Goal: Information Seeking & Learning: Check status

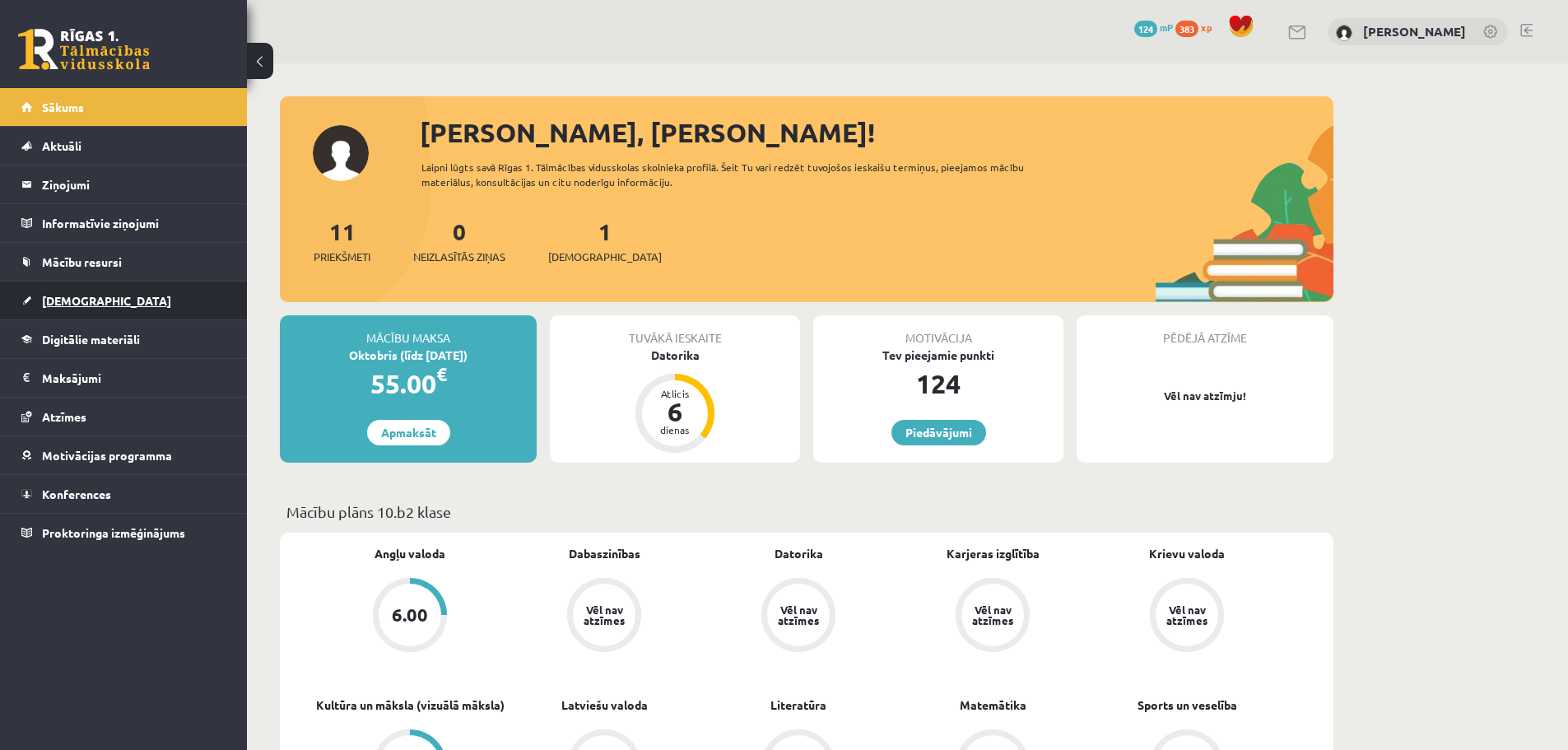
click at [74, 303] on span "[DEMOGRAPHIC_DATA]" at bounding box center [106, 299] width 129 height 15
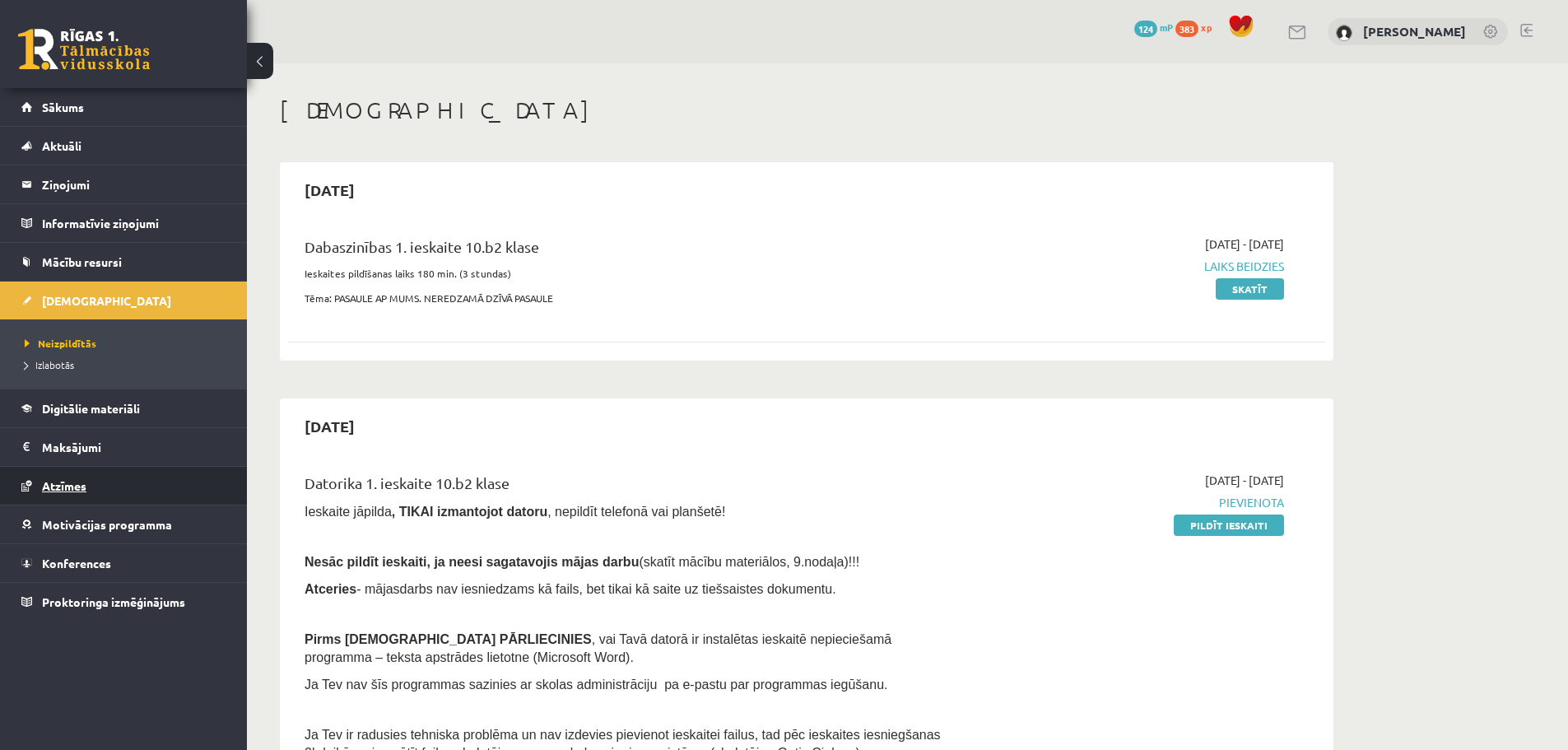
click at [78, 491] on span "Atzīmes" at bounding box center [64, 485] width 44 height 15
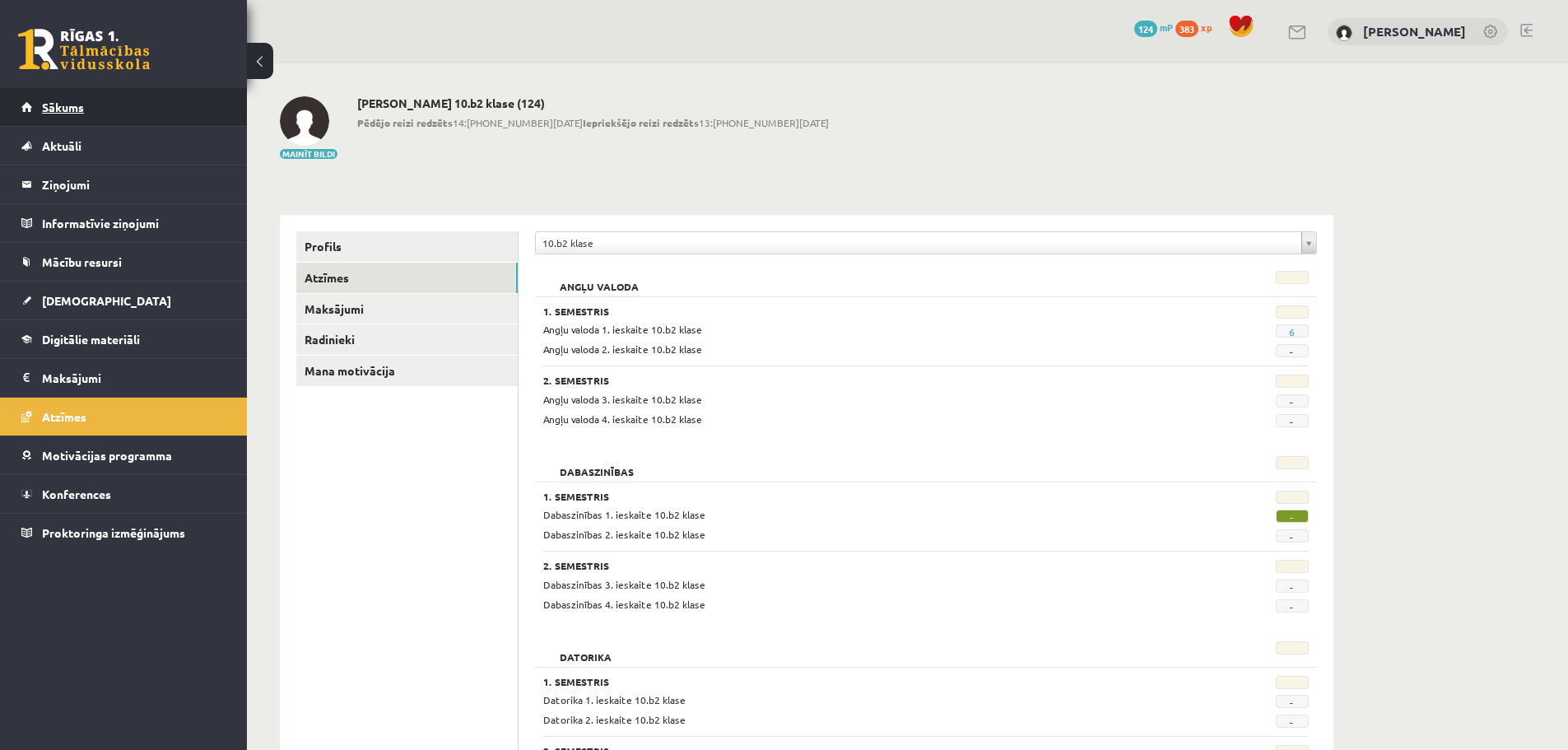
click at [216, 120] on link "Sākums" at bounding box center [124, 107] width 205 height 38
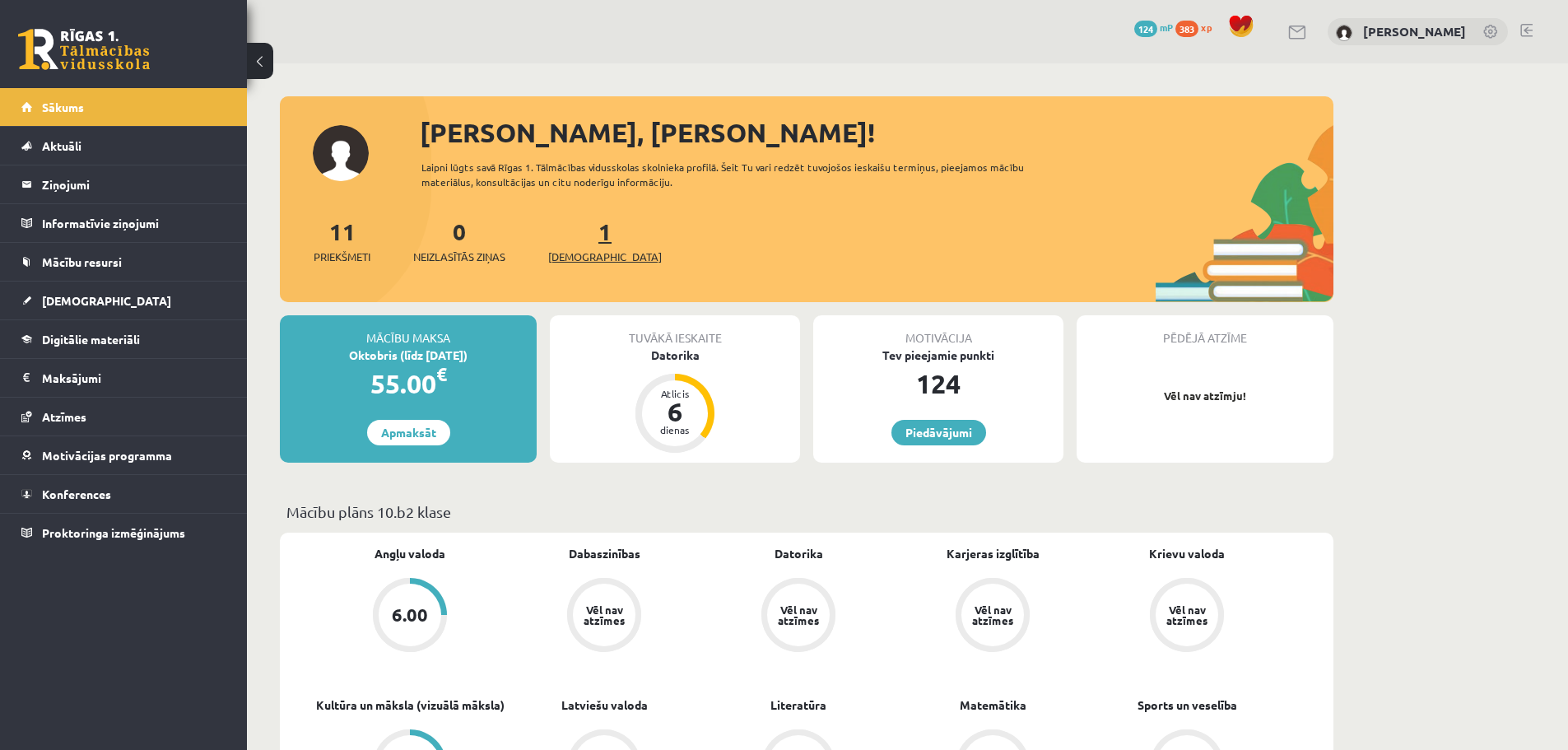
click at [580, 236] on link "1 Ieskaites" at bounding box center [604, 241] width 113 height 49
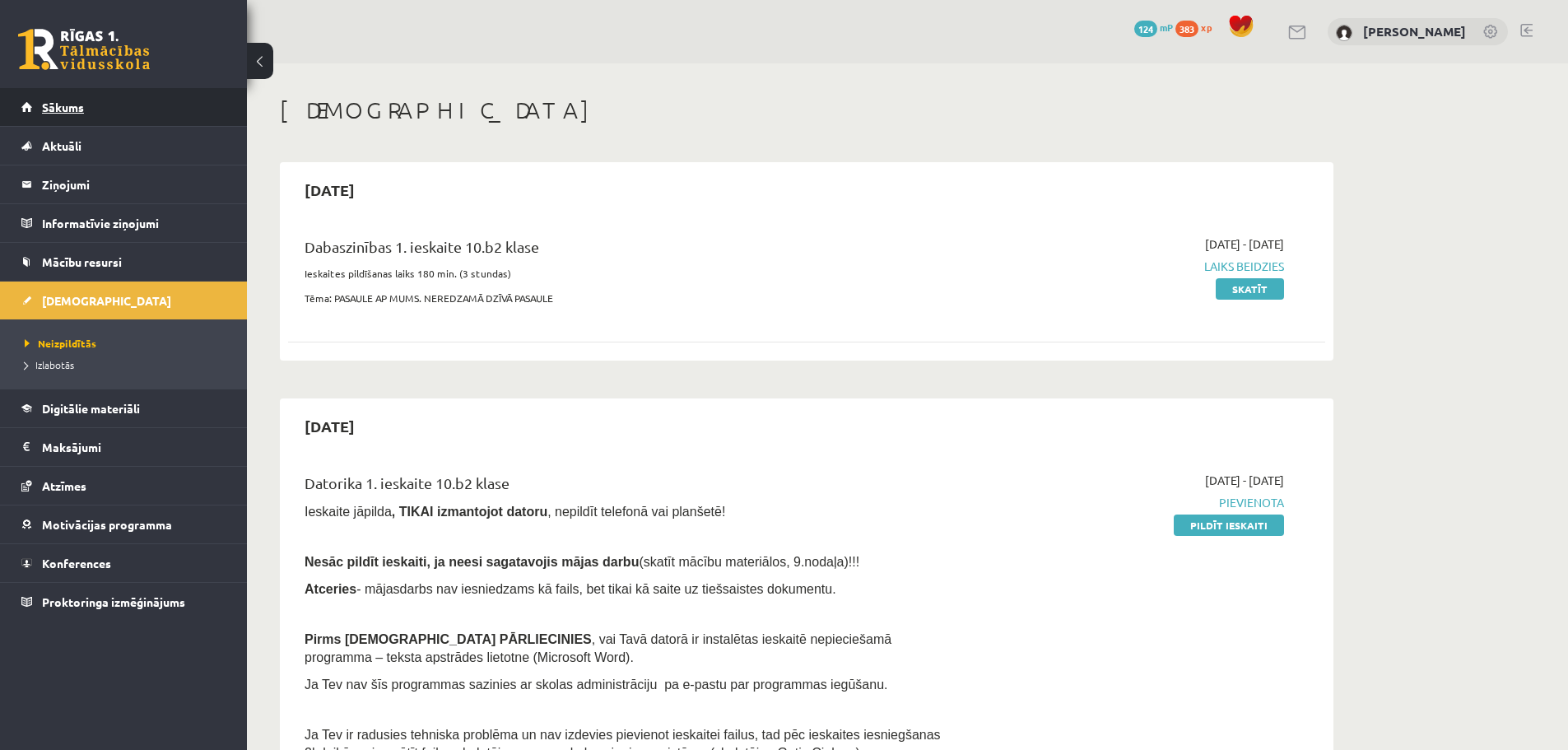
click at [160, 103] on link "Sākums" at bounding box center [124, 107] width 205 height 38
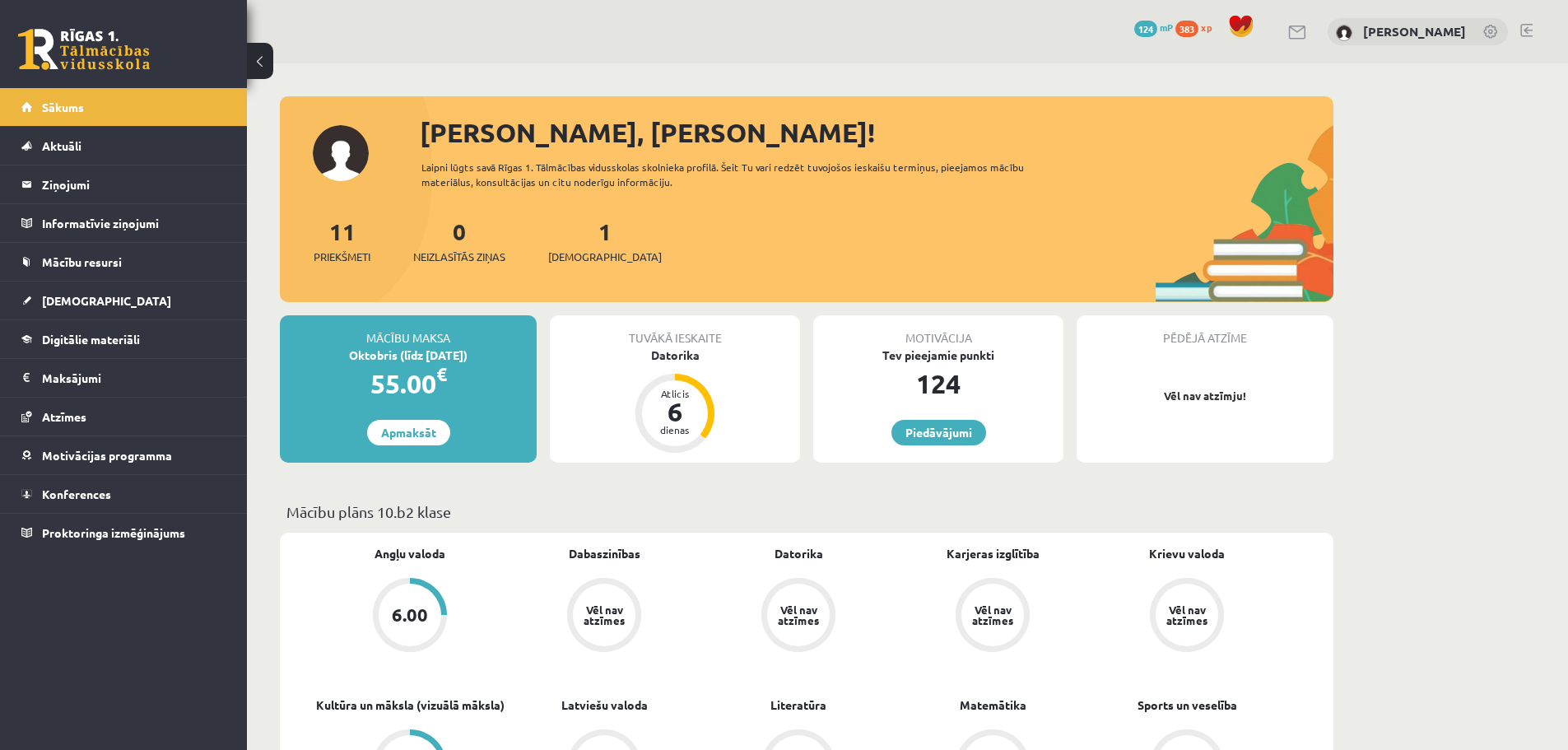
click at [1528, 34] on link at bounding box center [1526, 30] width 12 height 13
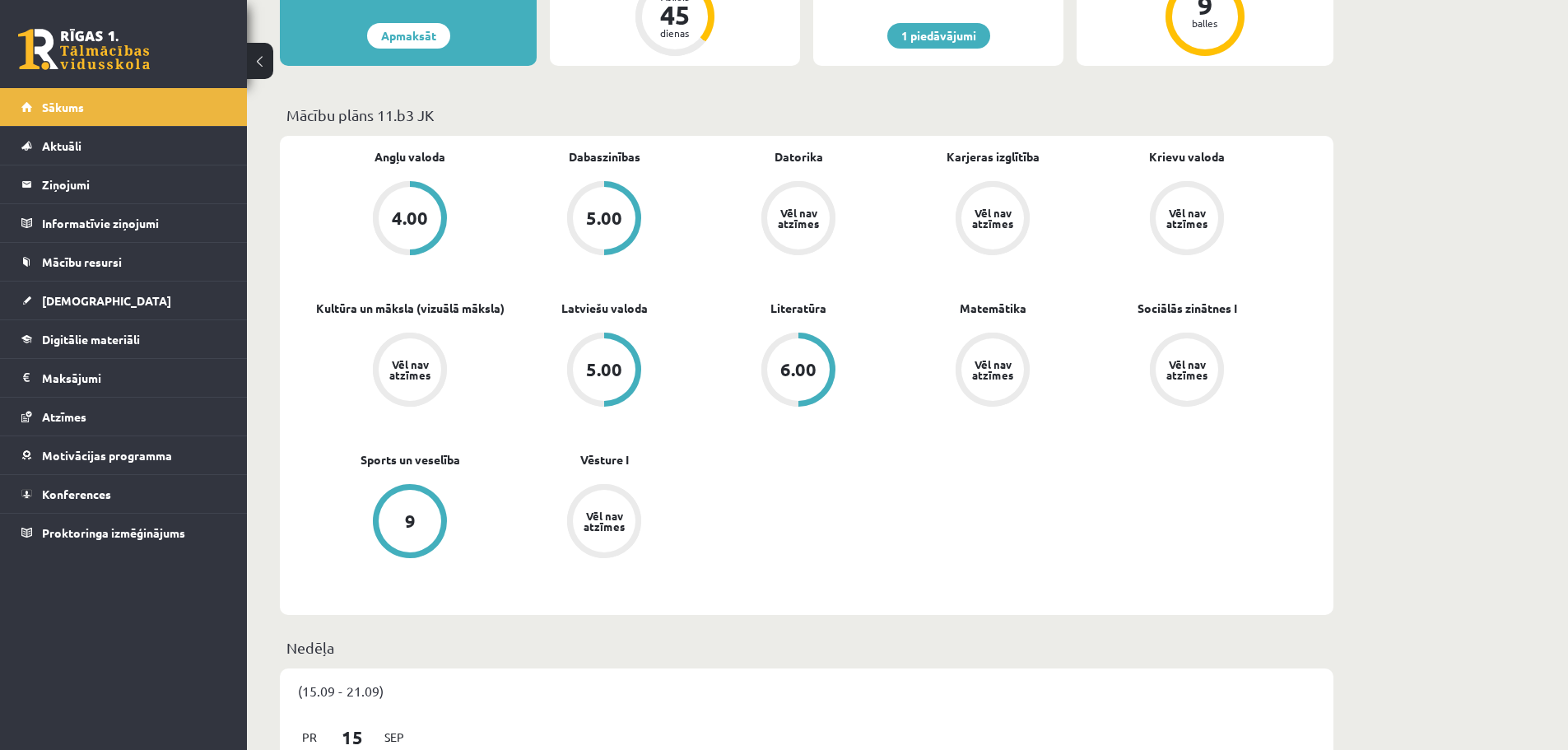
scroll to position [576, 0]
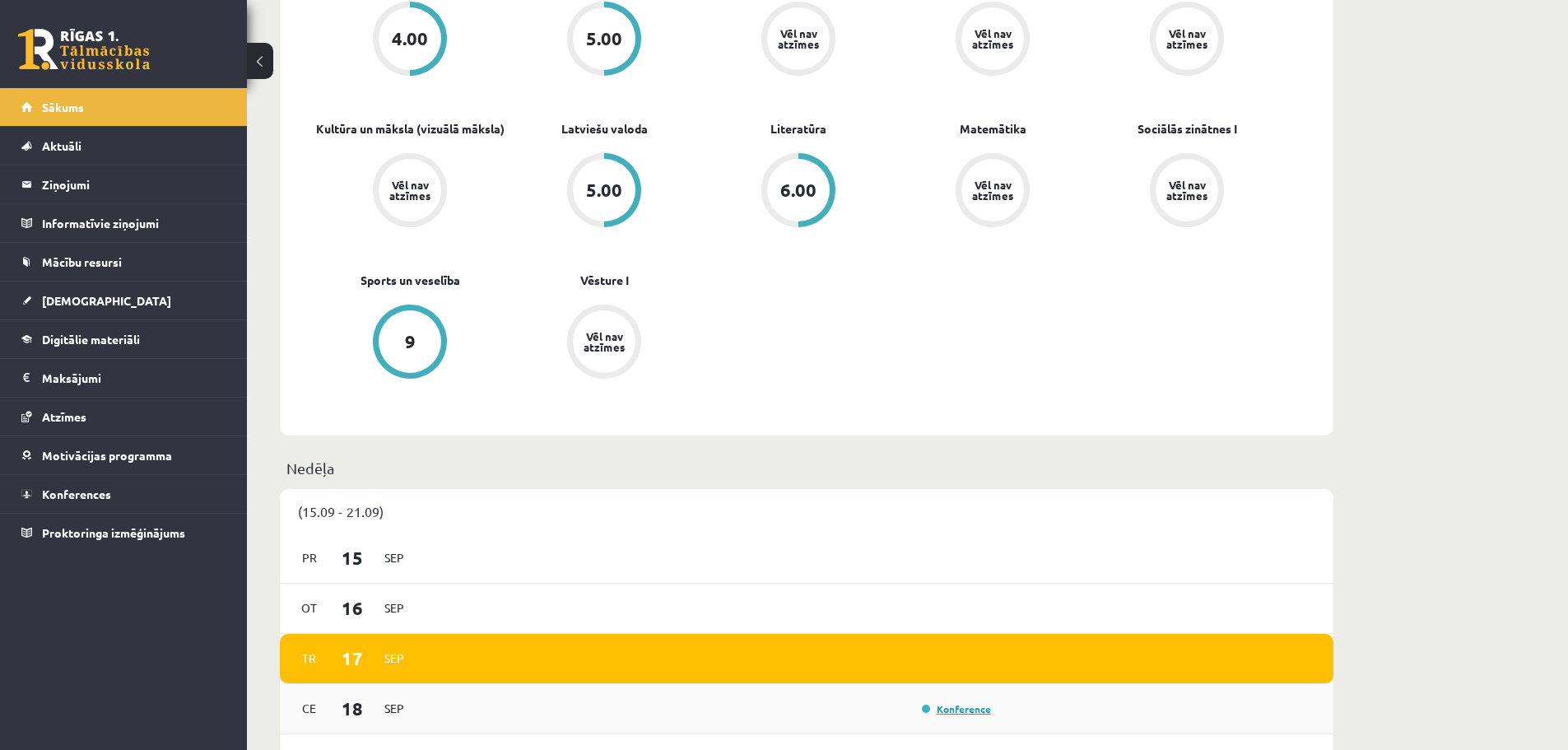
click at [949, 713] on link "Konference" at bounding box center [955, 708] width 69 height 13
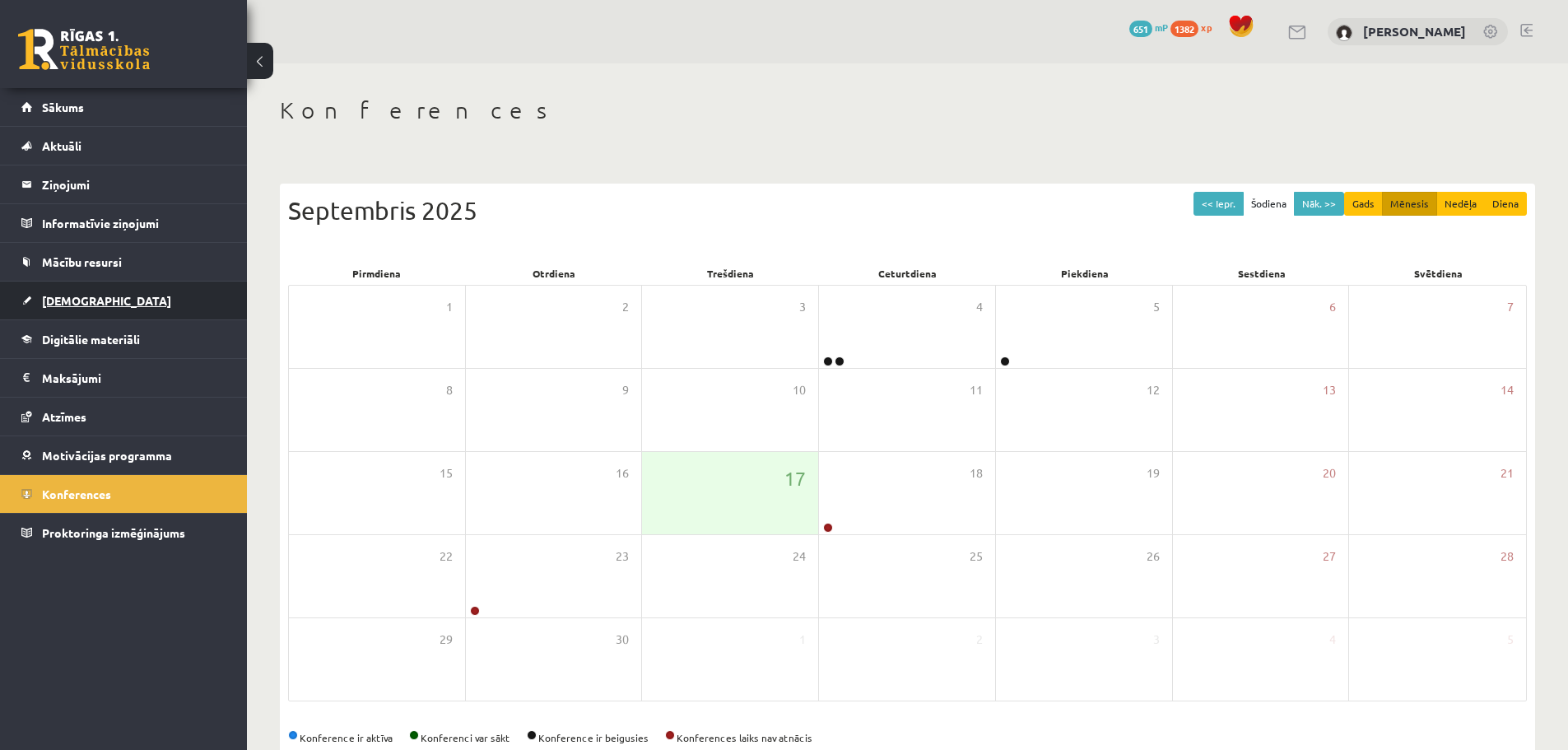
click at [86, 312] on link "[DEMOGRAPHIC_DATA]" at bounding box center [124, 300] width 205 height 38
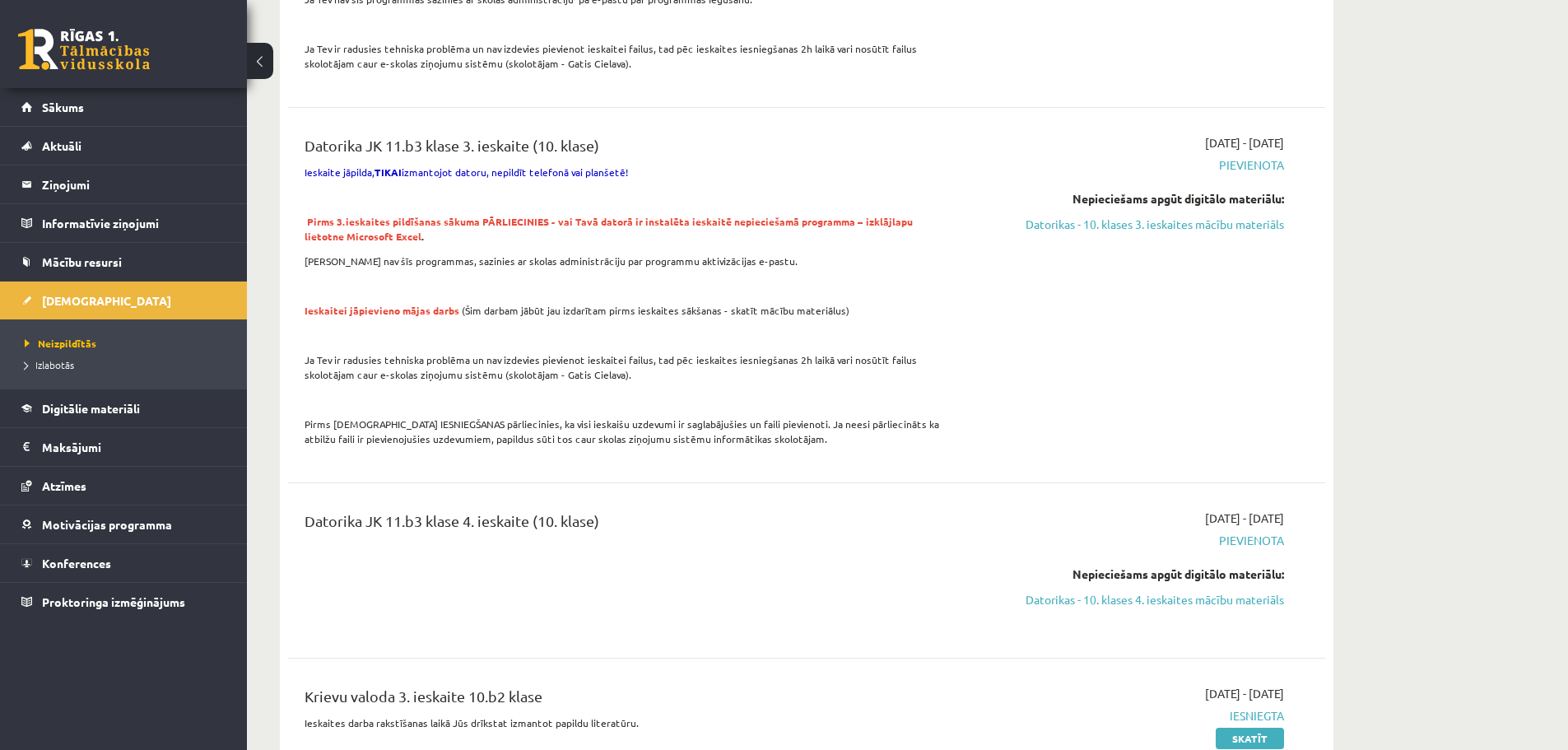
scroll to position [1811, 0]
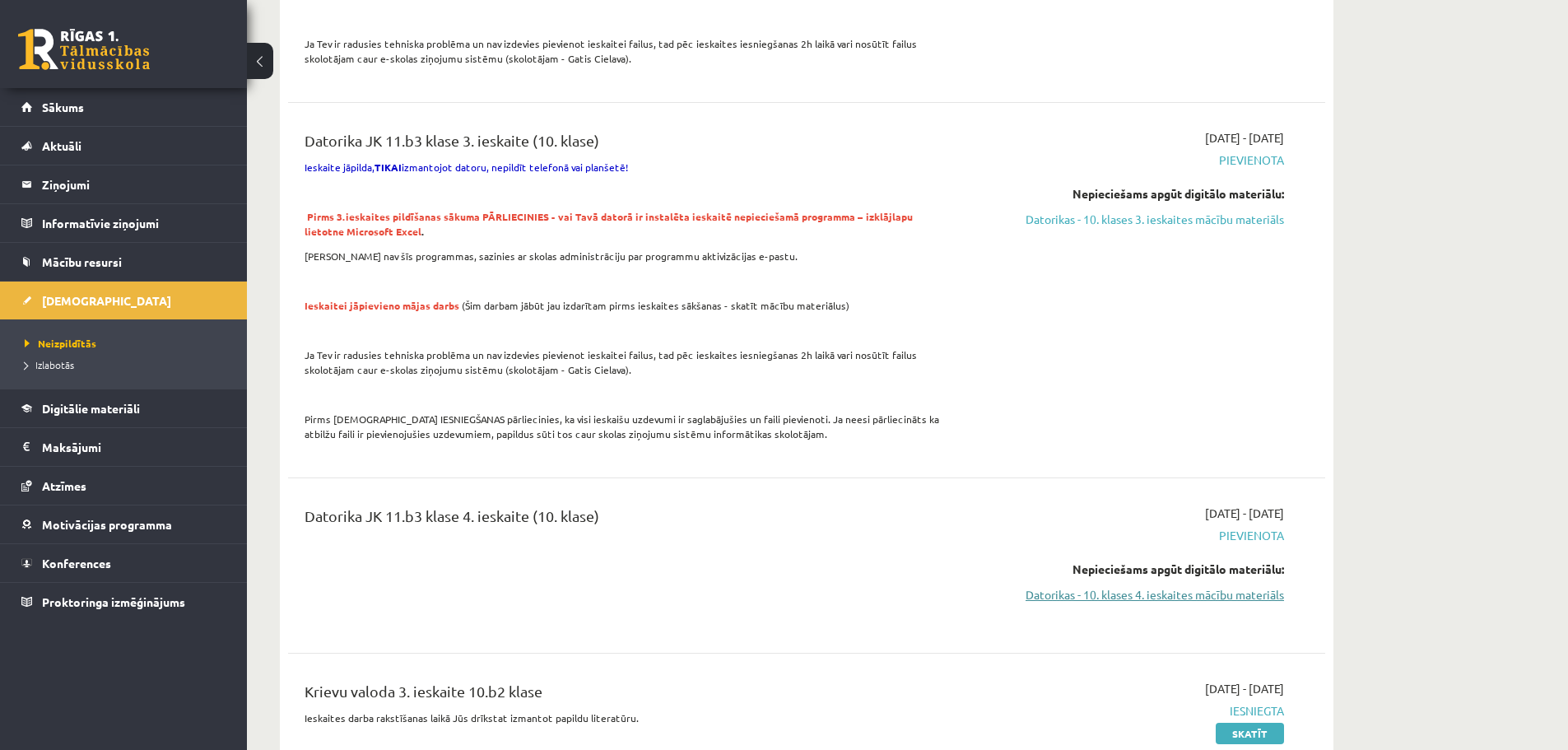
click at [1211, 586] on link "Datorikas - 10. klases 4. ieskaites mācību materiāls" at bounding box center [1129, 595] width 311 height 17
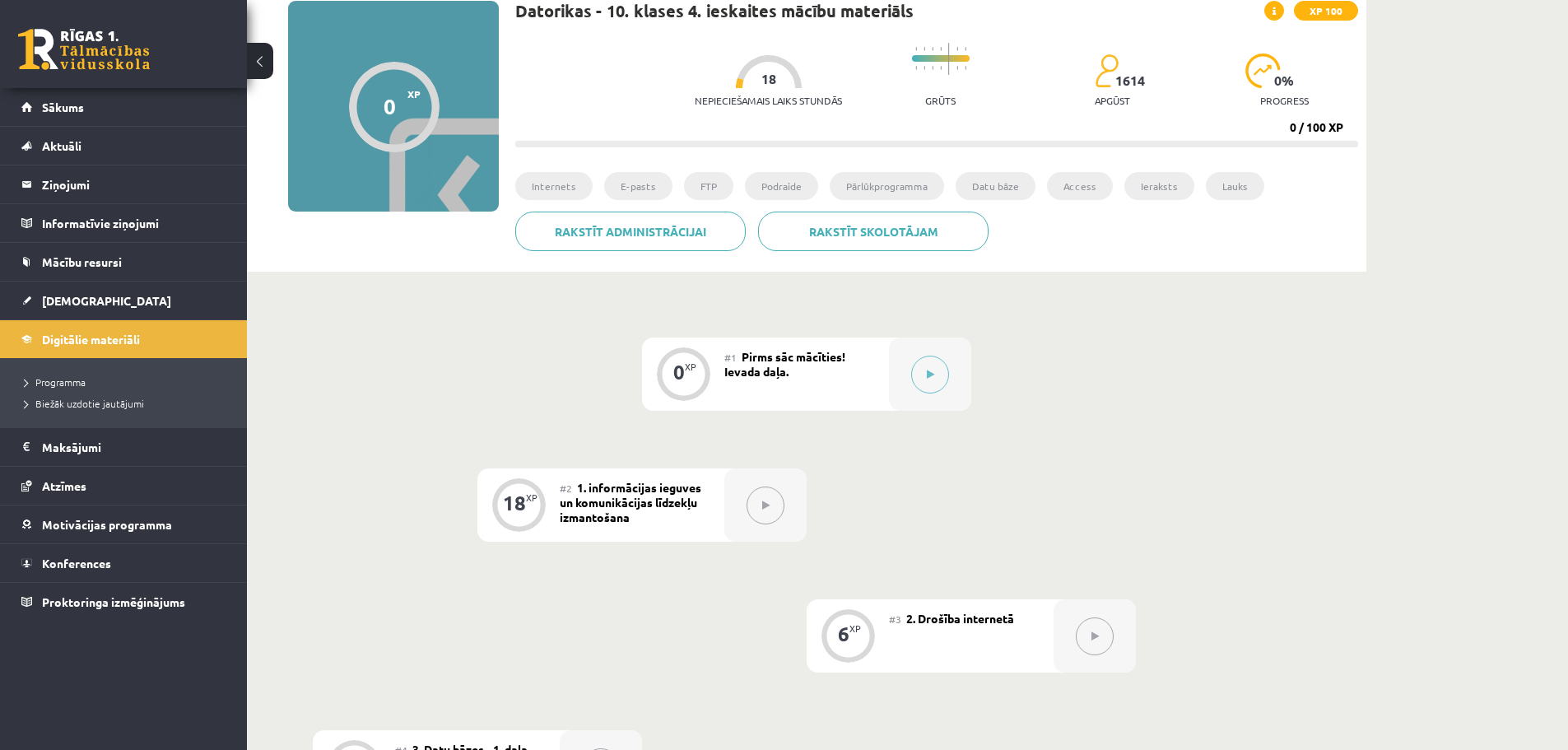
scroll to position [84, 0]
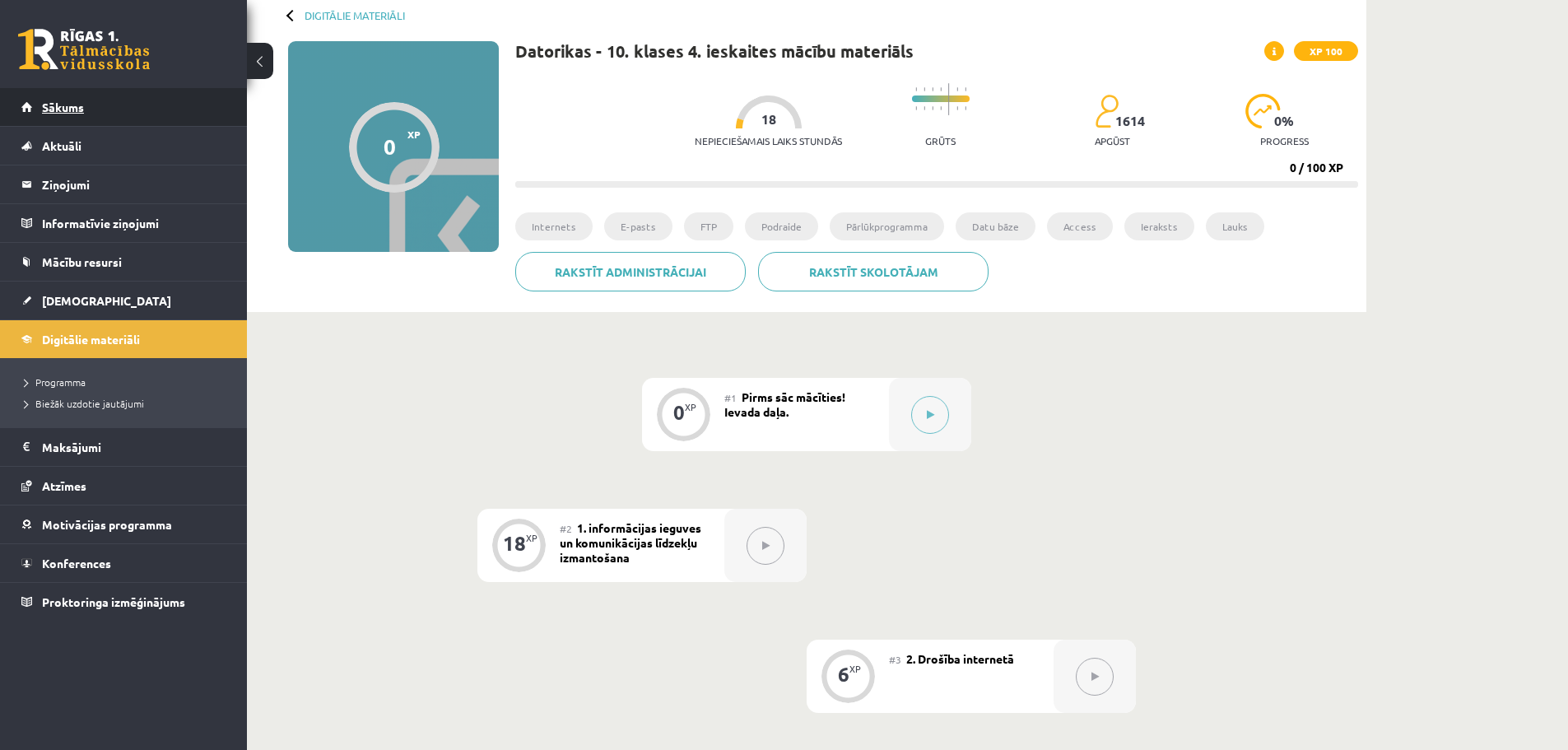
click at [67, 112] on span "Sākums" at bounding box center [62, 107] width 42 height 15
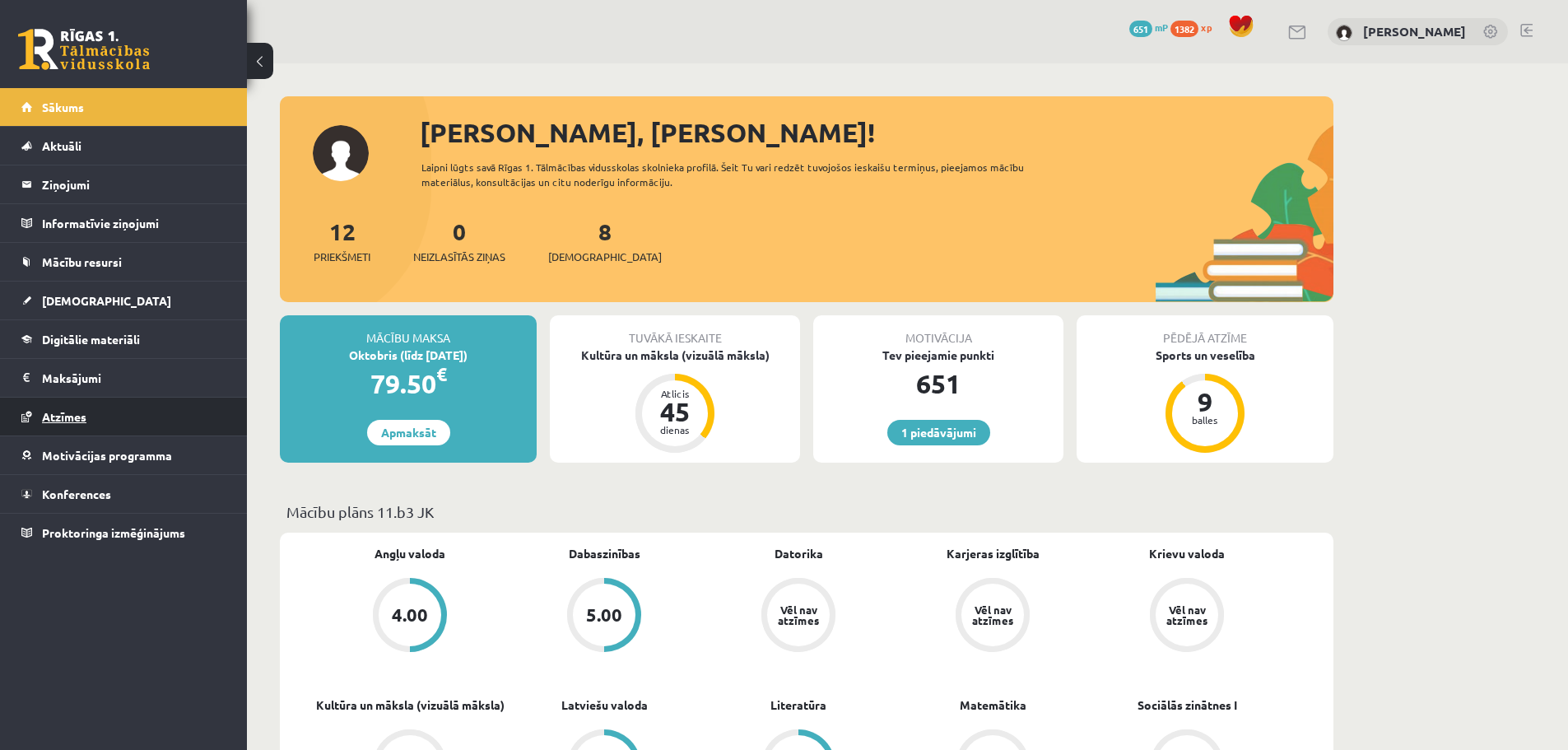
click at [81, 427] on link "Atzīmes" at bounding box center [124, 416] width 205 height 38
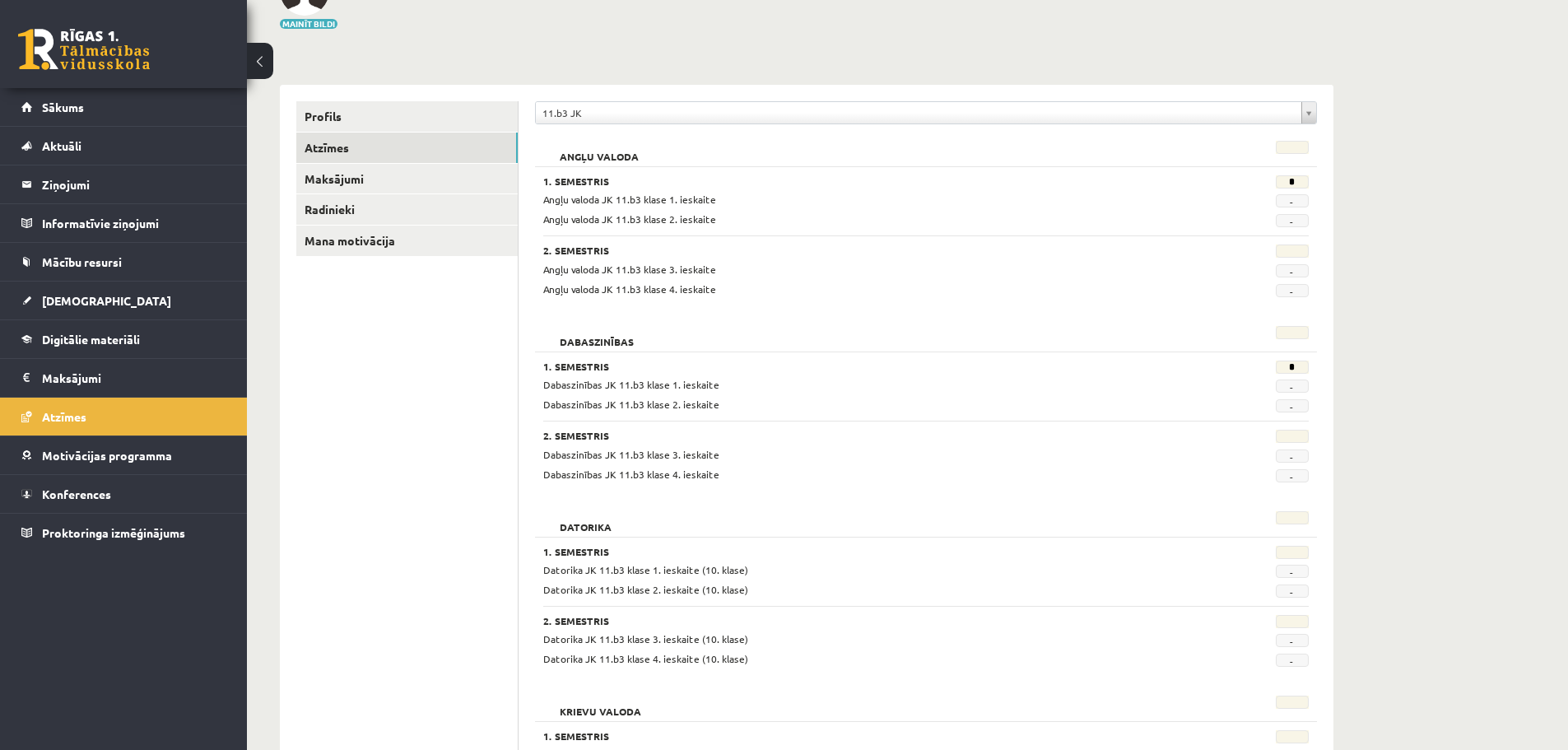
scroll to position [96, 0]
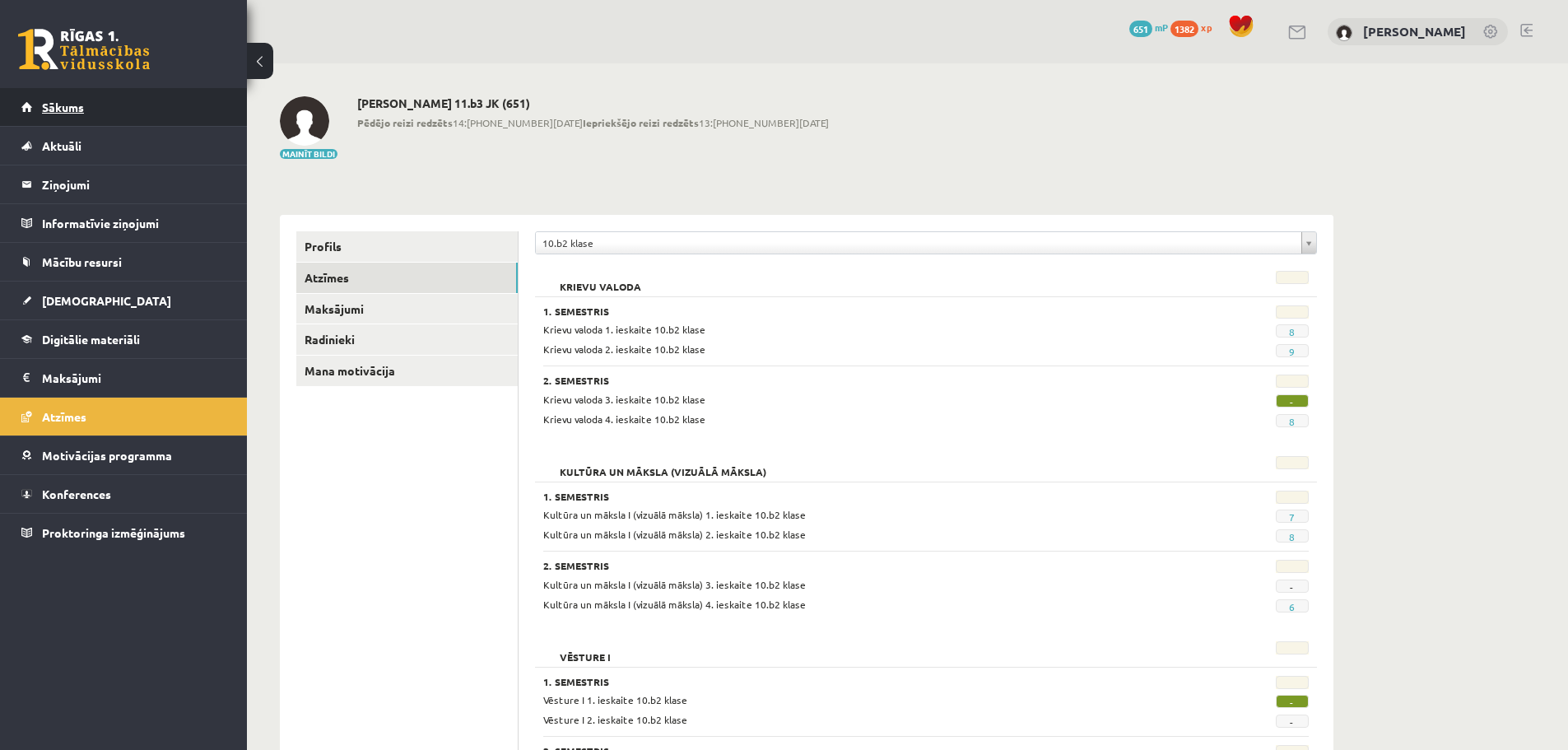
click at [41, 105] on link "Sākums" at bounding box center [124, 107] width 205 height 38
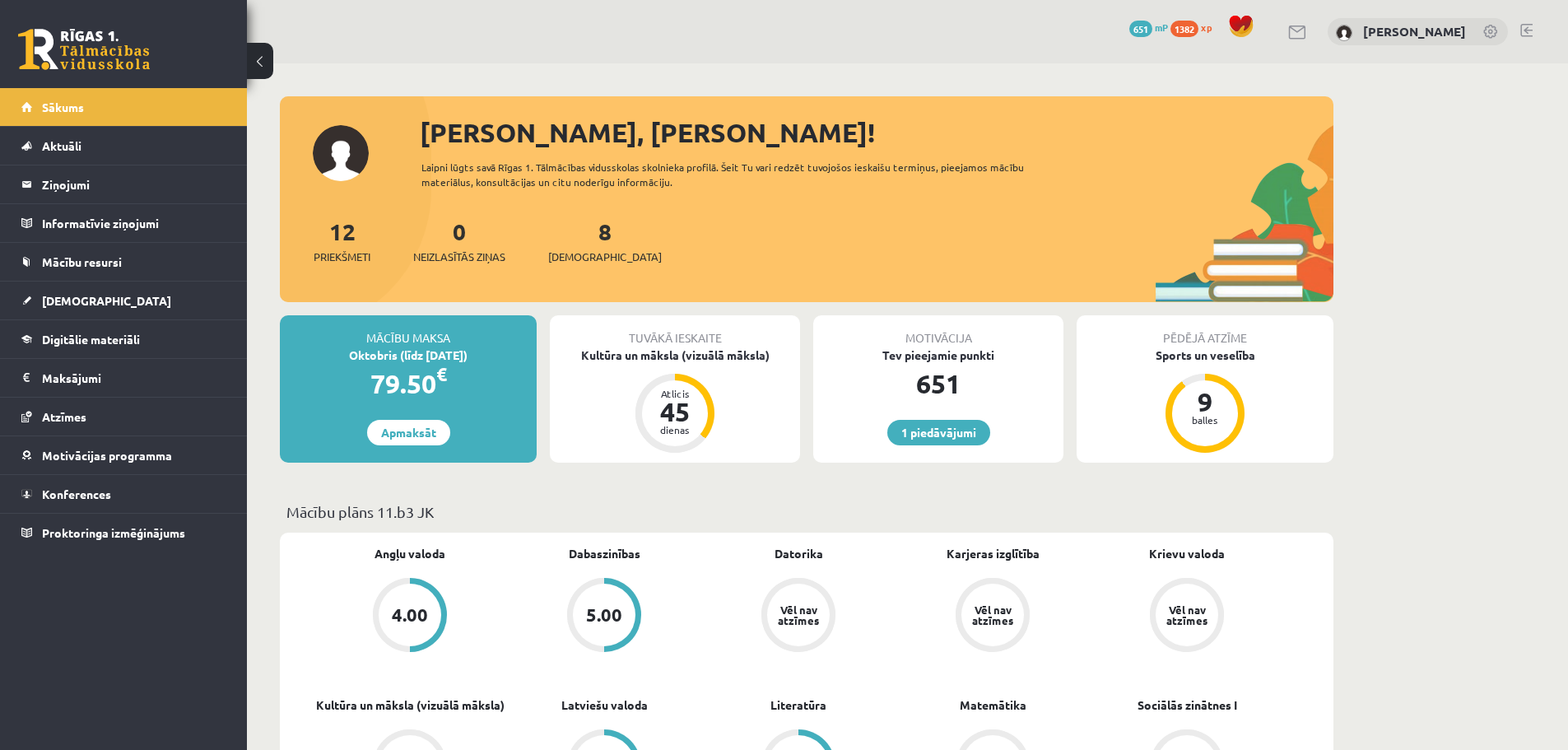
scroll to position [247, 0]
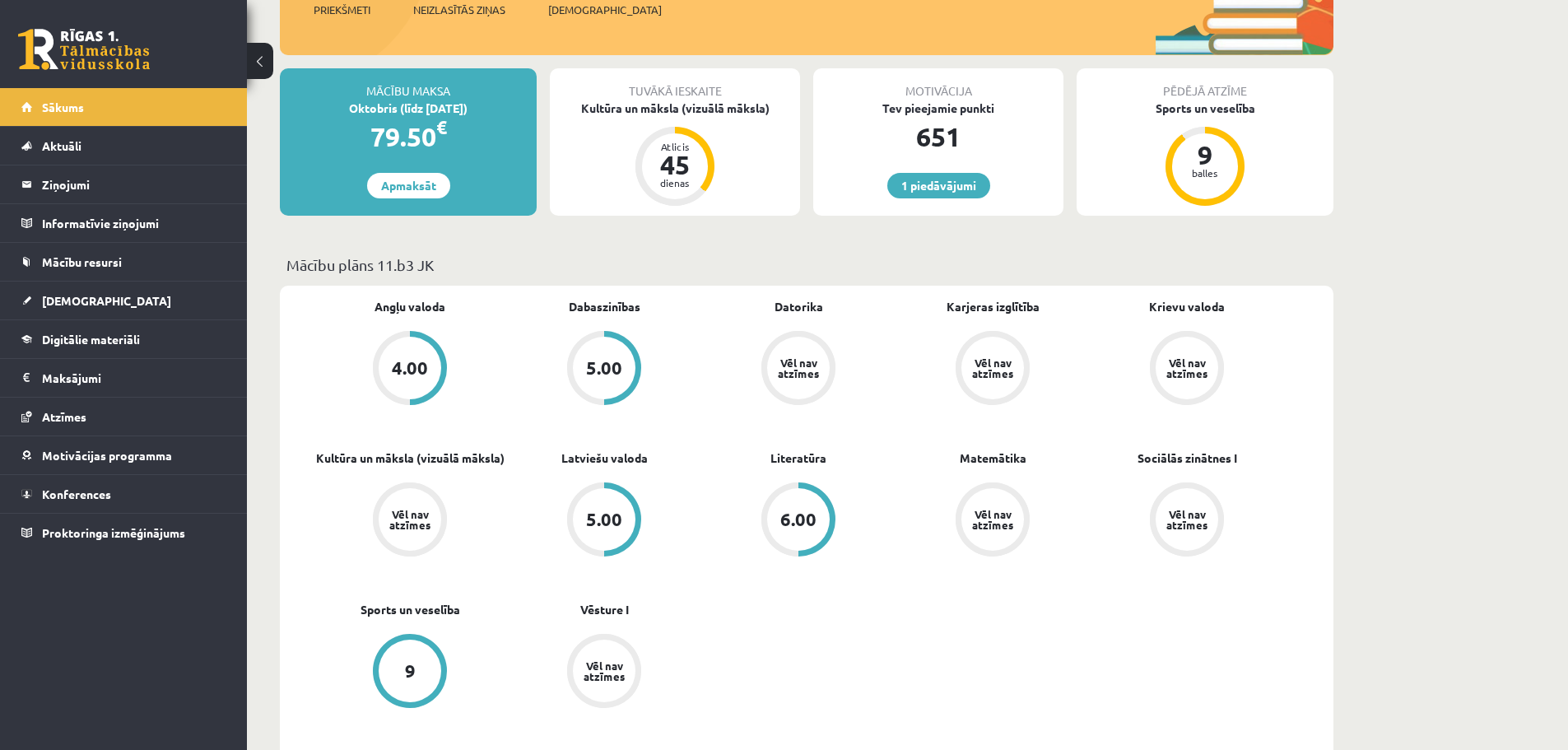
click at [1182, 377] on div "Vēl nav atzīmes" at bounding box center [1187, 368] width 46 height 21
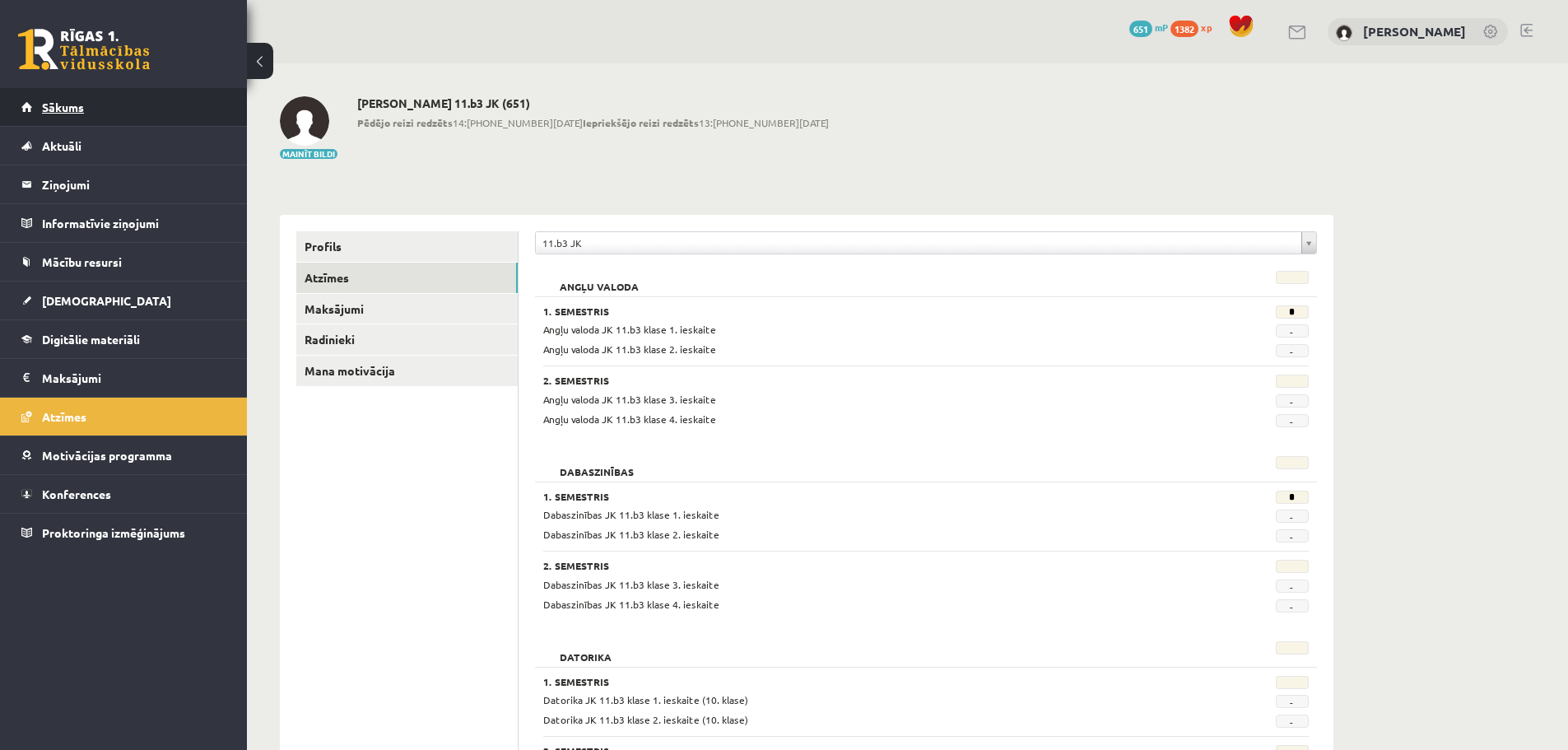
click at [190, 111] on link "Sākums" at bounding box center [124, 107] width 205 height 38
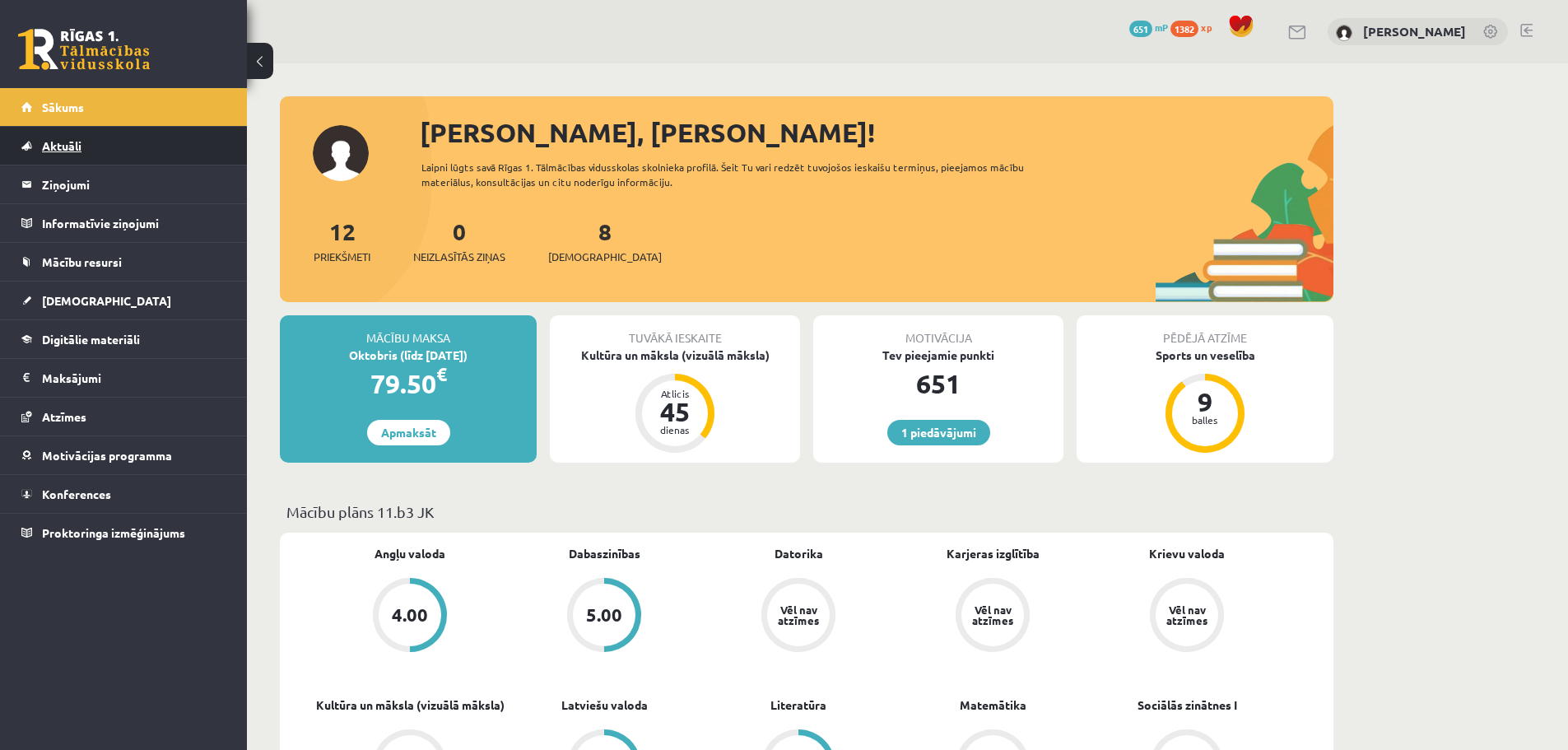
click at [125, 150] on link "Aktuāli" at bounding box center [124, 146] width 205 height 38
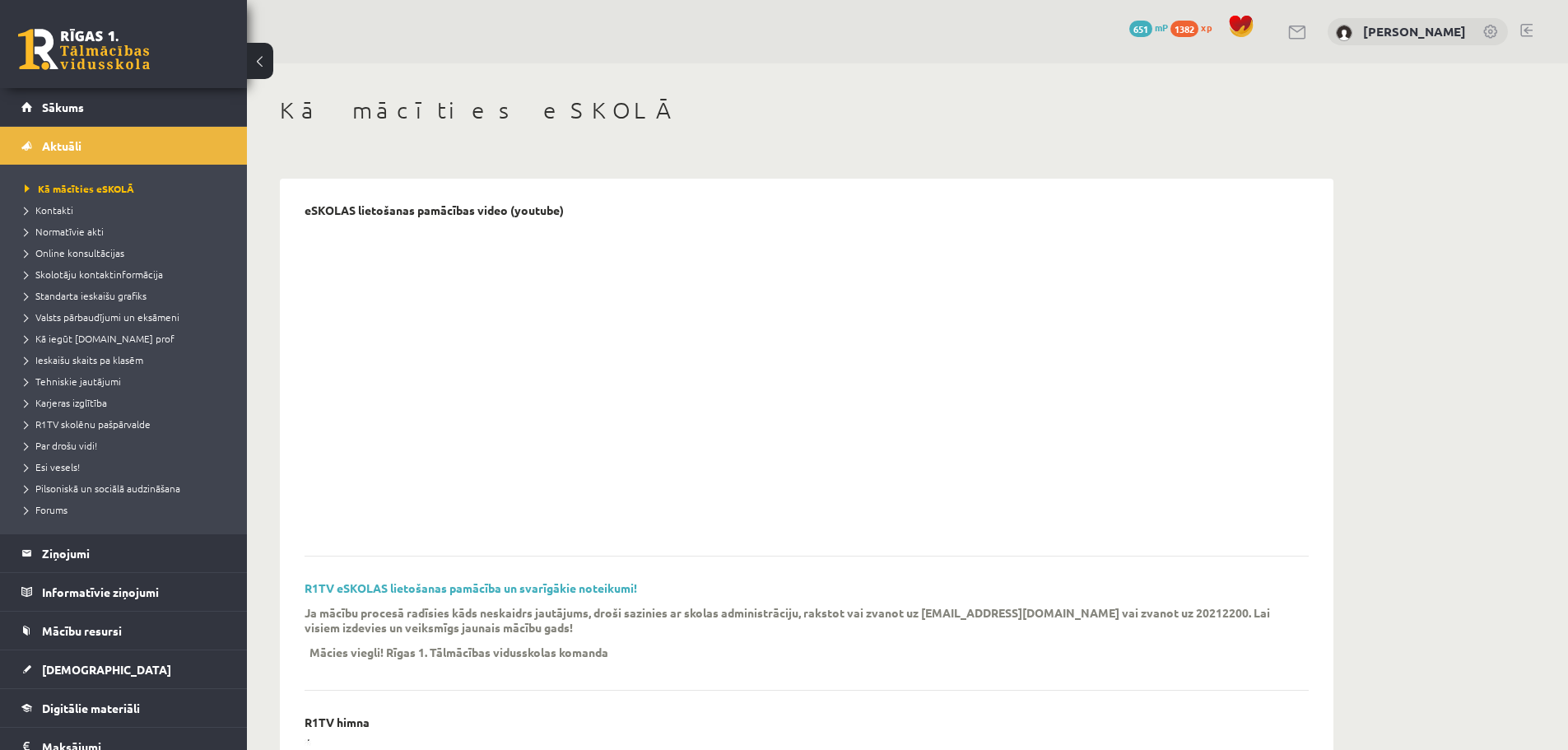
click at [1533, 30] on div "1 Dāvanas 651 mP 1382 xp [PERSON_NAME]" at bounding box center [907, 32] width 1321 height 63
click at [1525, 31] on link at bounding box center [1526, 30] width 12 height 13
